Goal: Transaction & Acquisition: Purchase product/service

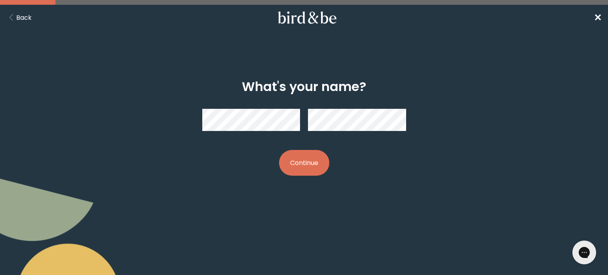
click at [308, 161] on button "Continue" at bounding box center [304, 163] width 50 height 26
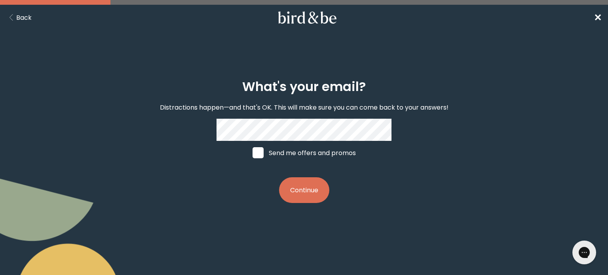
click at [311, 202] on button "Continue" at bounding box center [304, 190] width 50 height 26
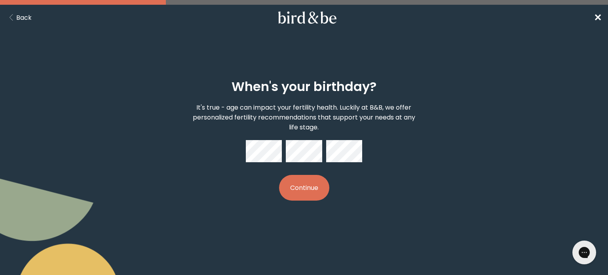
drag, startPoint x: 304, startPoint y: 183, endPoint x: 307, endPoint y: 186, distance: 4.5
click at [304, 183] on button "Continue" at bounding box center [304, 188] width 50 height 26
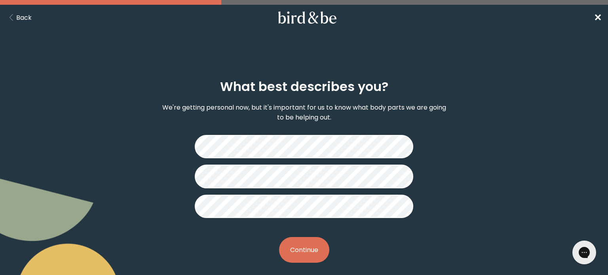
click at [303, 257] on button "Continue" at bounding box center [304, 250] width 50 height 26
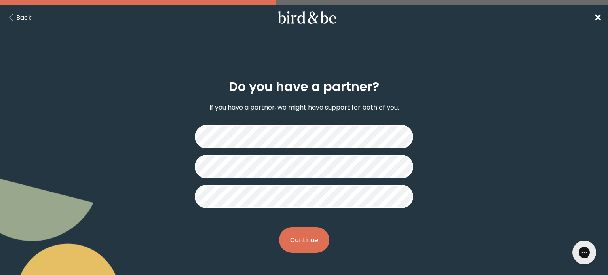
click at [303, 257] on div "Do you have a partner? If you have a partner, we might have support for both of…" at bounding box center [303, 166] width 291 height 199
click at [302, 247] on button "Continue" at bounding box center [304, 240] width 50 height 26
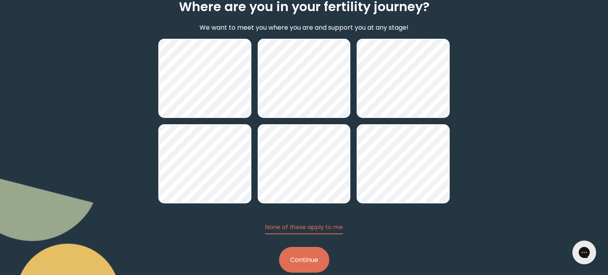
scroll to position [87, 0]
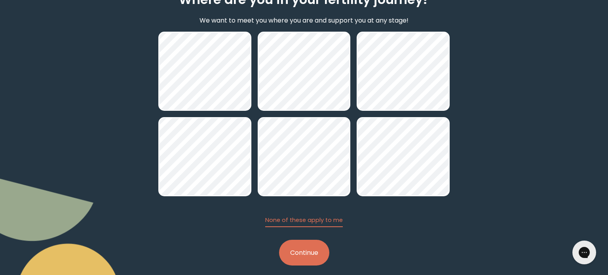
click at [311, 253] on button "Continue" at bounding box center [304, 253] width 50 height 26
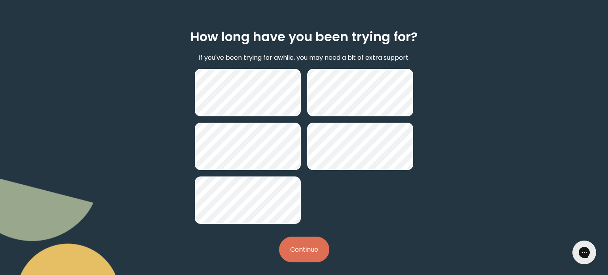
scroll to position [55, 0]
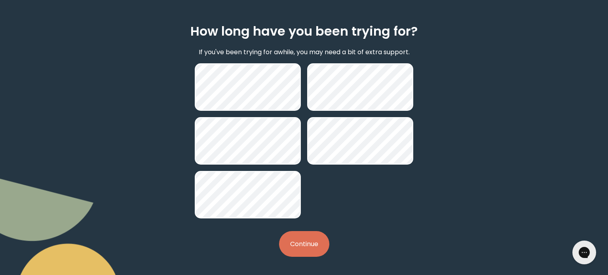
click at [320, 252] on button "Continue" at bounding box center [304, 244] width 50 height 26
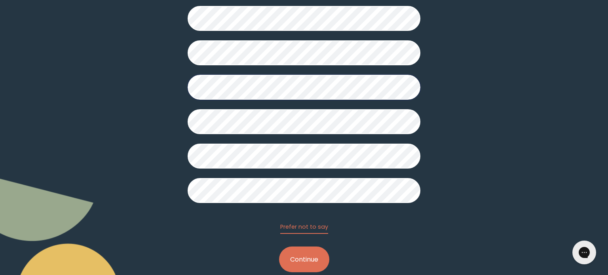
scroll to position [207, 0]
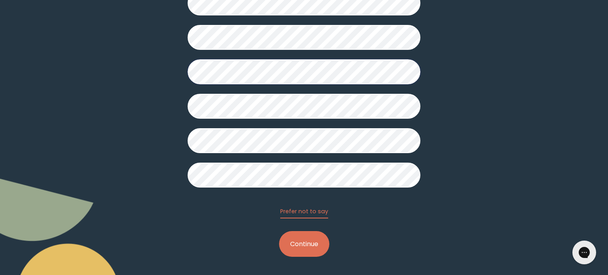
click at [323, 243] on button "Continue" at bounding box center [304, 244] width 50 height 26
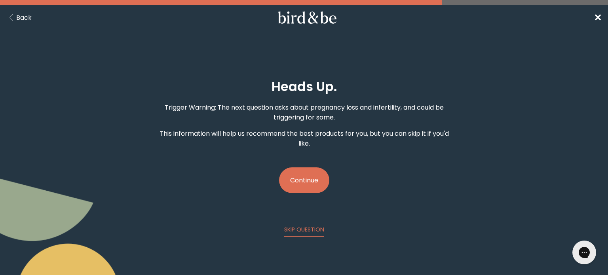
click at [313, 184] on button "Continue" at bounding box center [304, 180] width 50 height 26
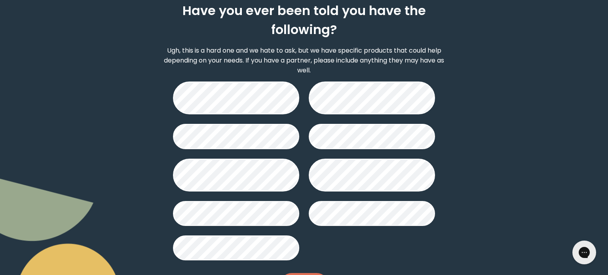
scroll to position [93, 0]
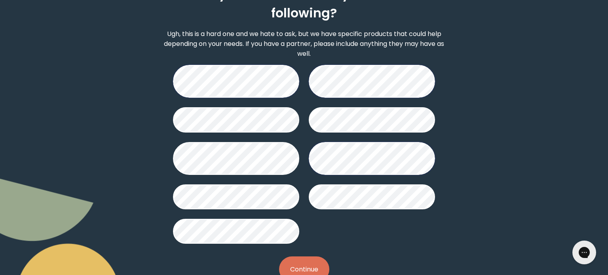
click at [319, 266] on button "Continue" at bounding box center [304, 269] width 50 height 26
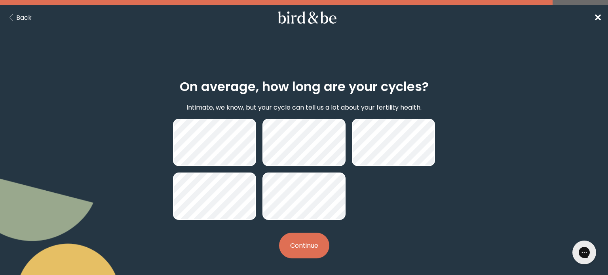
click at [304, 250] on button "Continue" at bounding box center [304, 246] width 50 height 26
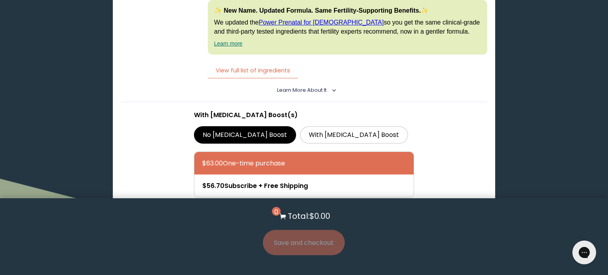
scroll to position [1355, 0]
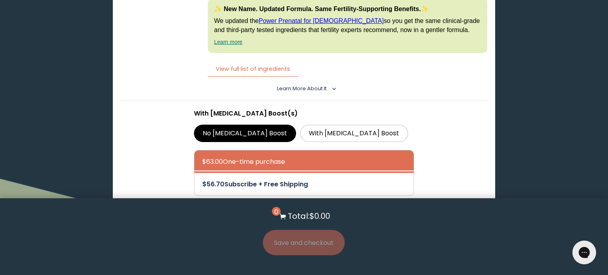
click at [251, 173] on div at bounding box center [311, 184] width 219 height 23
click at [202, 179] on input "$56.70 Subscribe + Free Shipping" at bounding box center [202, 179] width 0 height 0
radio input "true"
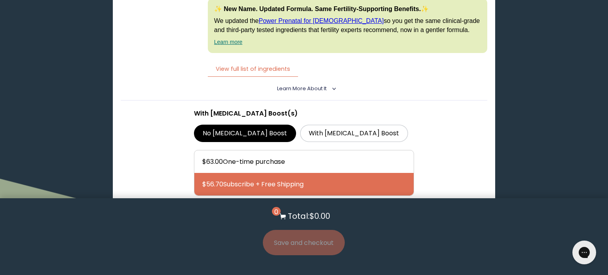
click at [292, 216] on button "Add to Cart - $56.70" at bounding box center [304, 225] width 84 height 18
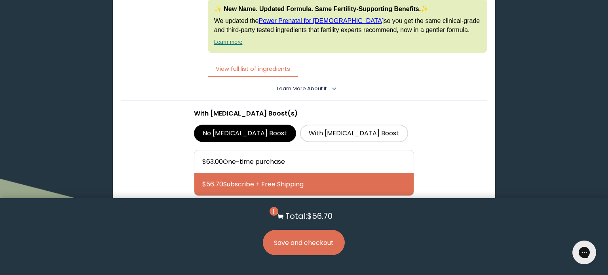
click at [297, 242] on button "Save and checkout" at bounding box center [304, 242] width 82 height 25
